Goal: Find contact information: Find contact information

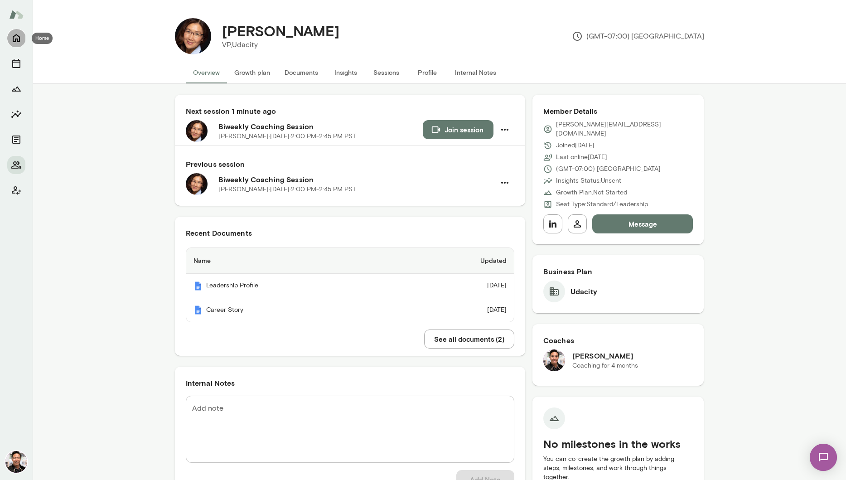
click at [18, 37] on icon "Home" at bounding box center [16, 38] width 11 height 11
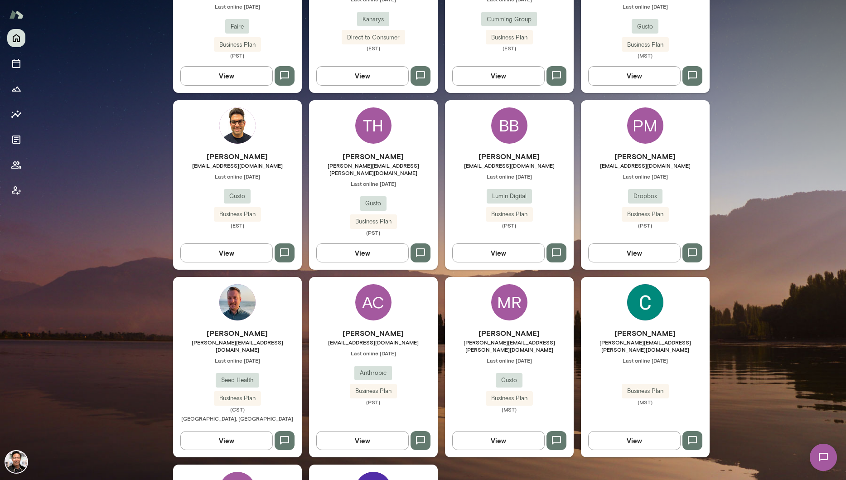
scroll to position [1246, 0]
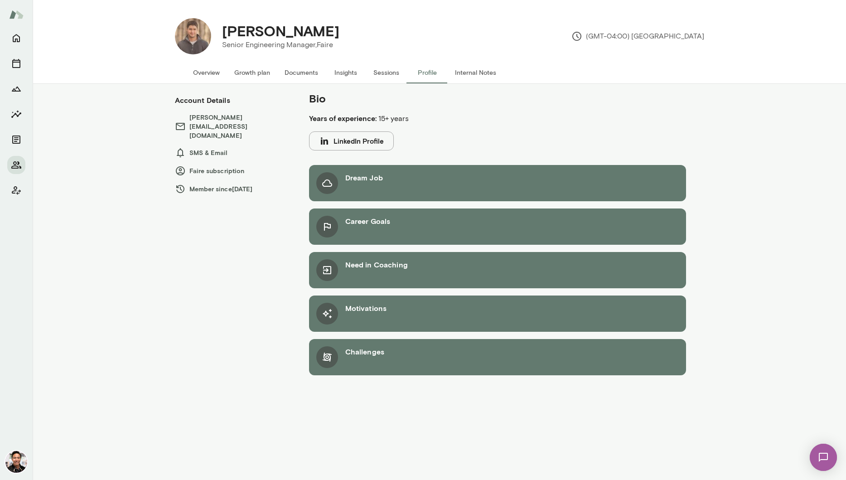
click at [205, 74] on button "Overview" at bounding box center [206, 73] width 41 height 22
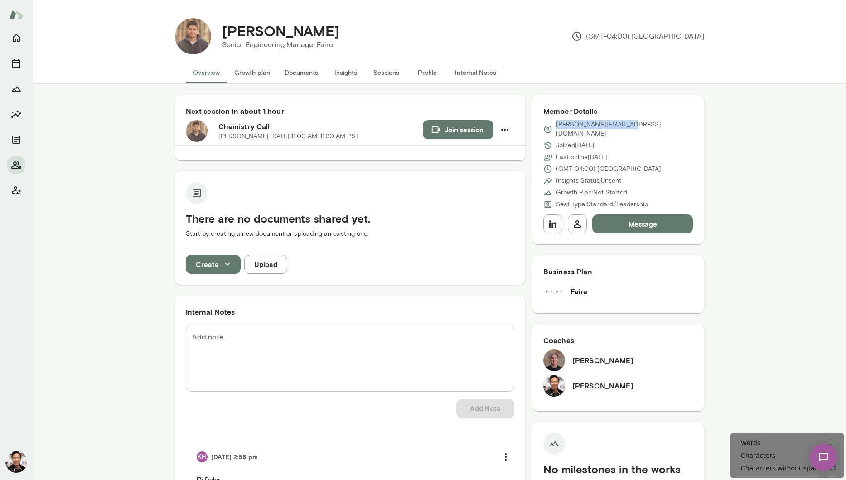
drag, startPoint x: 624, startPoint y: 126, endPoint x: 556, endPoint y: 127, distance: 68.0
click at [556, 127] on div "[PERSON_NAME][EMAIL_ADDRESS][DOMAIN_NAME]" at bounding box center [618, 129] width 150 height 18
copy p "[PERSON_NAME][EMAIL_ADDRESS][DOMAIN_NAME]"
